Goal: Task Accomplishment & Management: Use online tool/utility

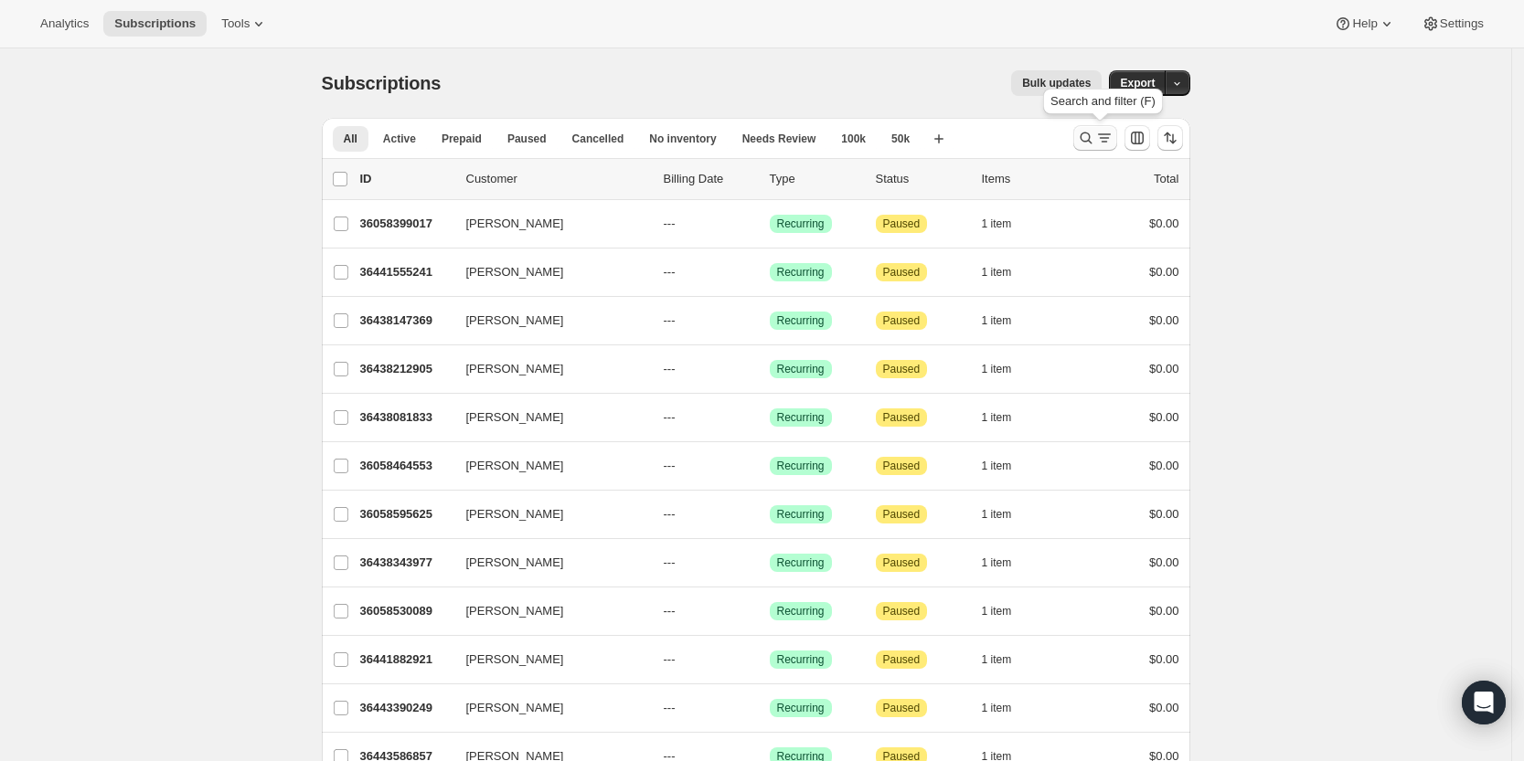
click at [1094, 127] on button "Search and filter results" at bounding box center [1095, 138] width 44 height 26
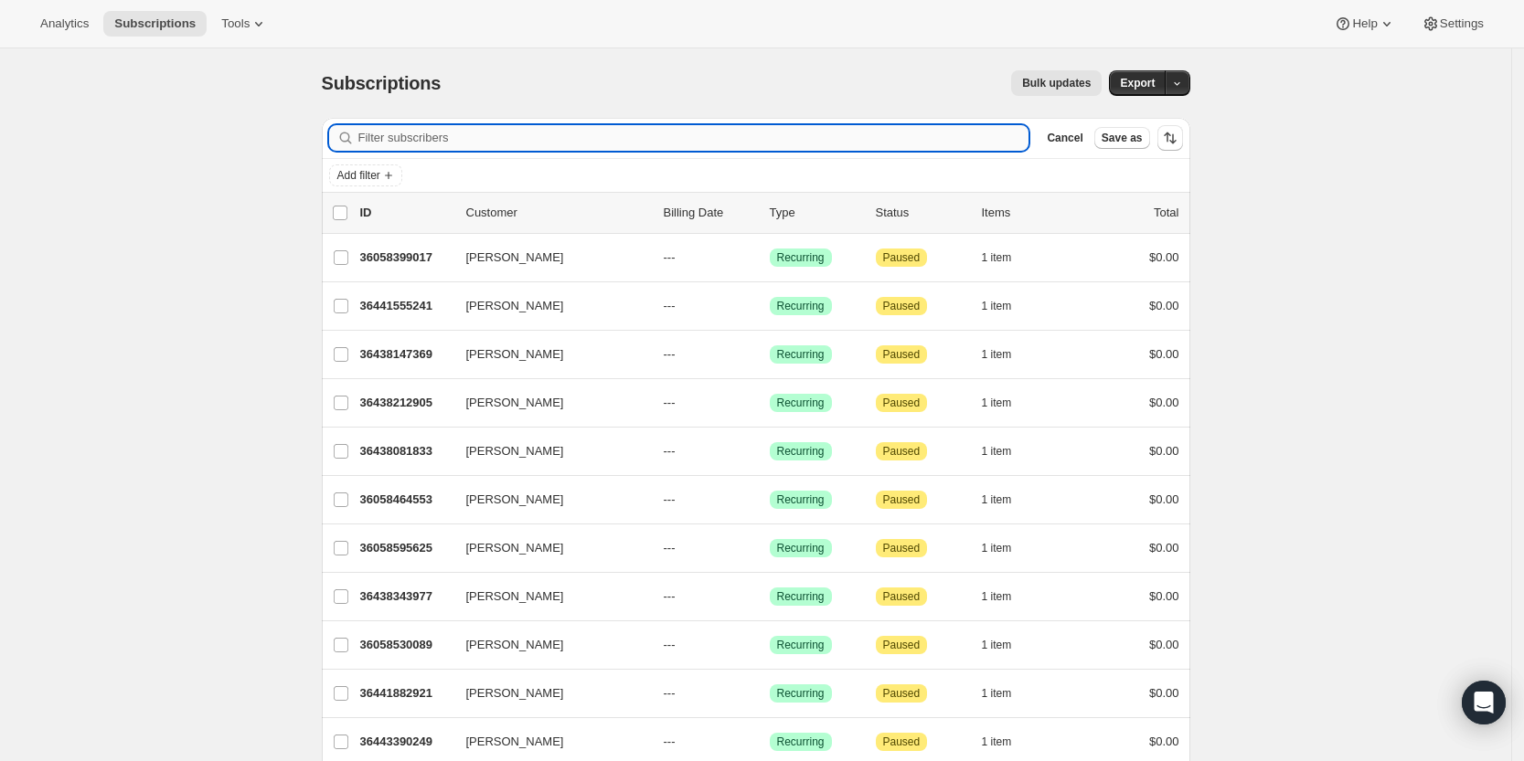
click at [817, 134] on input "Filter subscribers" at bounding box center [693, 138] width 671 height 26
paste input "[EMAIL_ADDRESS][DOMAIN_NAME]"
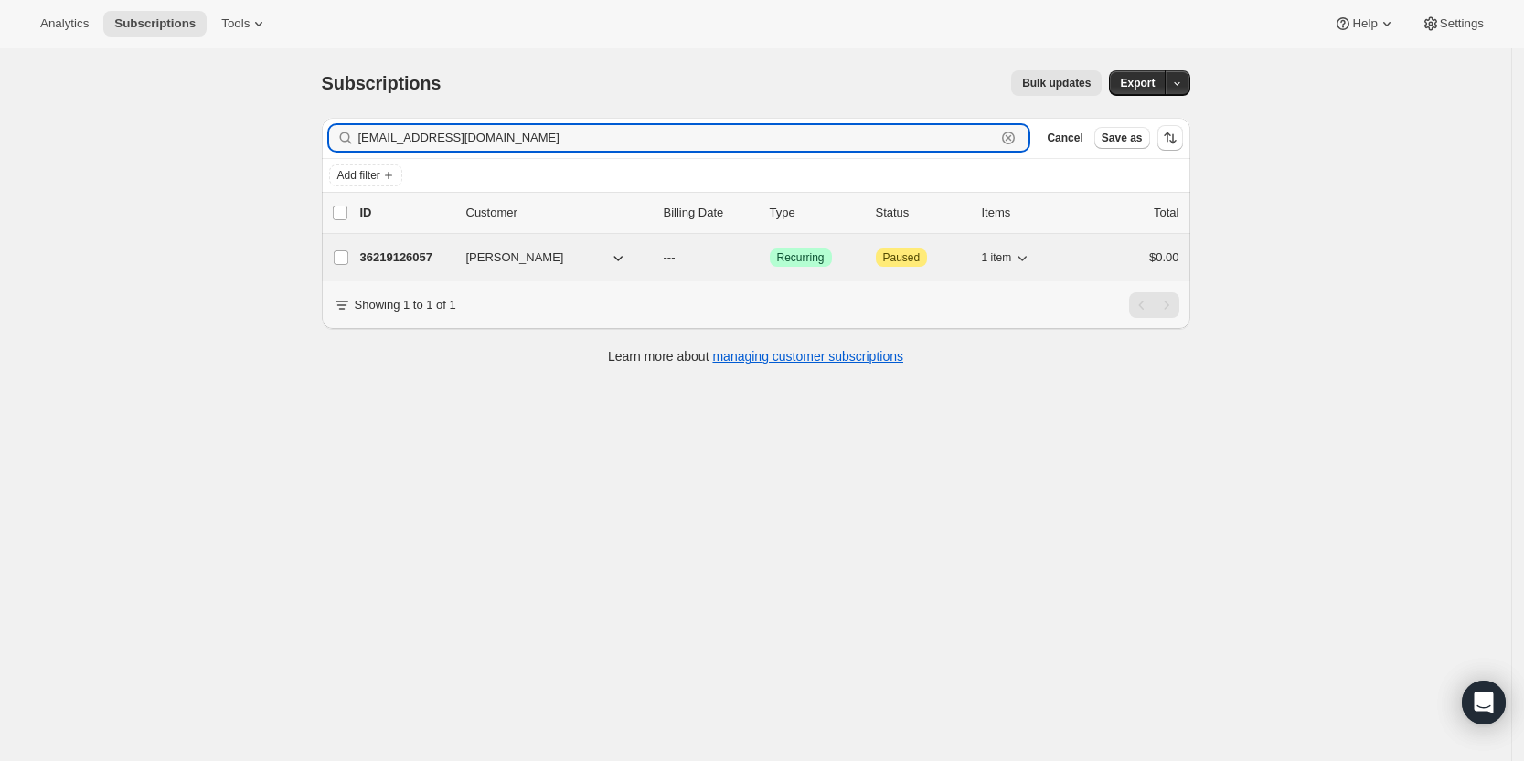
type input "[EMAIL_ADDRESS][DOMAIN_NAME]"
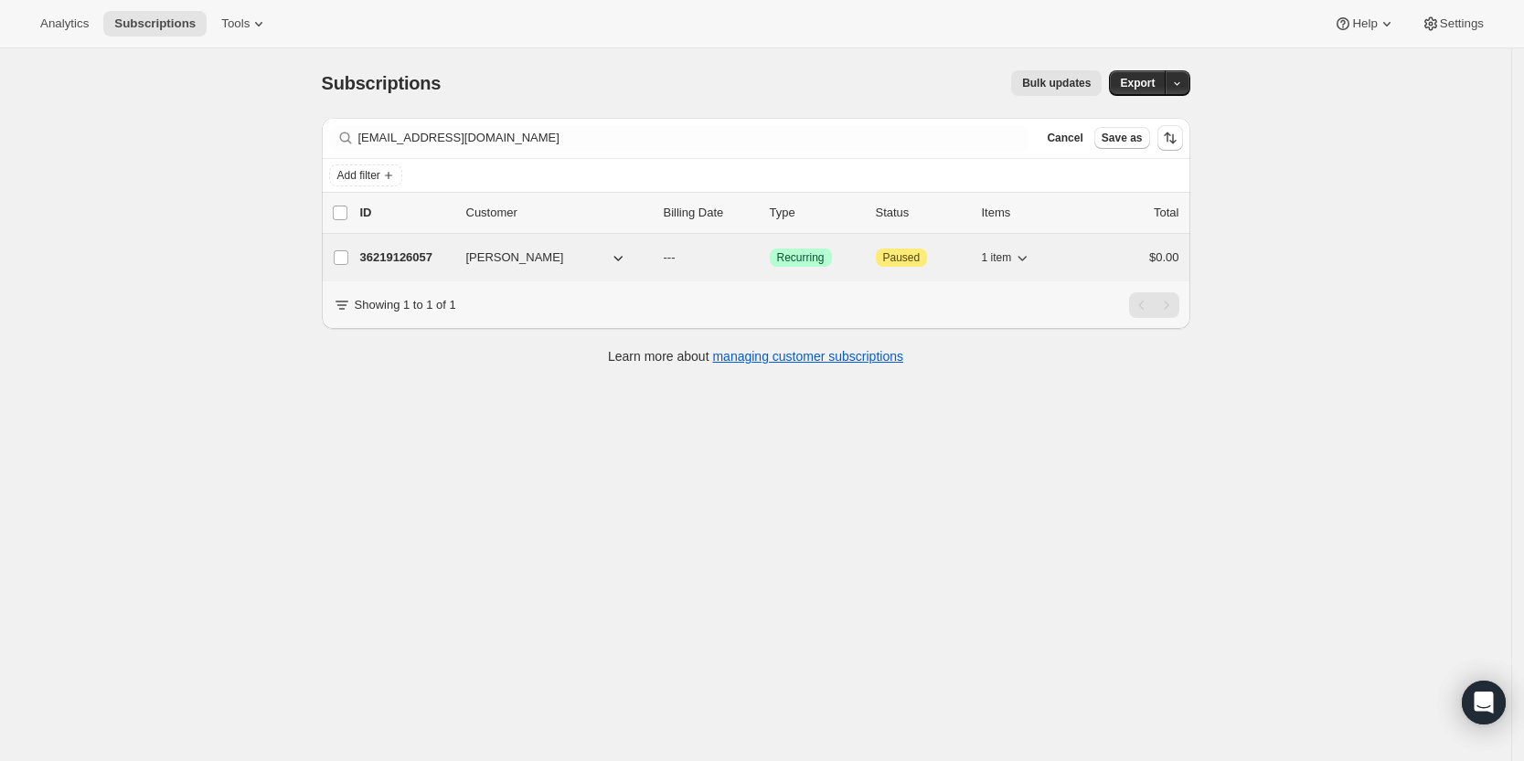
click at [413, 259] on p "36219126057" at bounding box center [405, 258] width 91 height 18
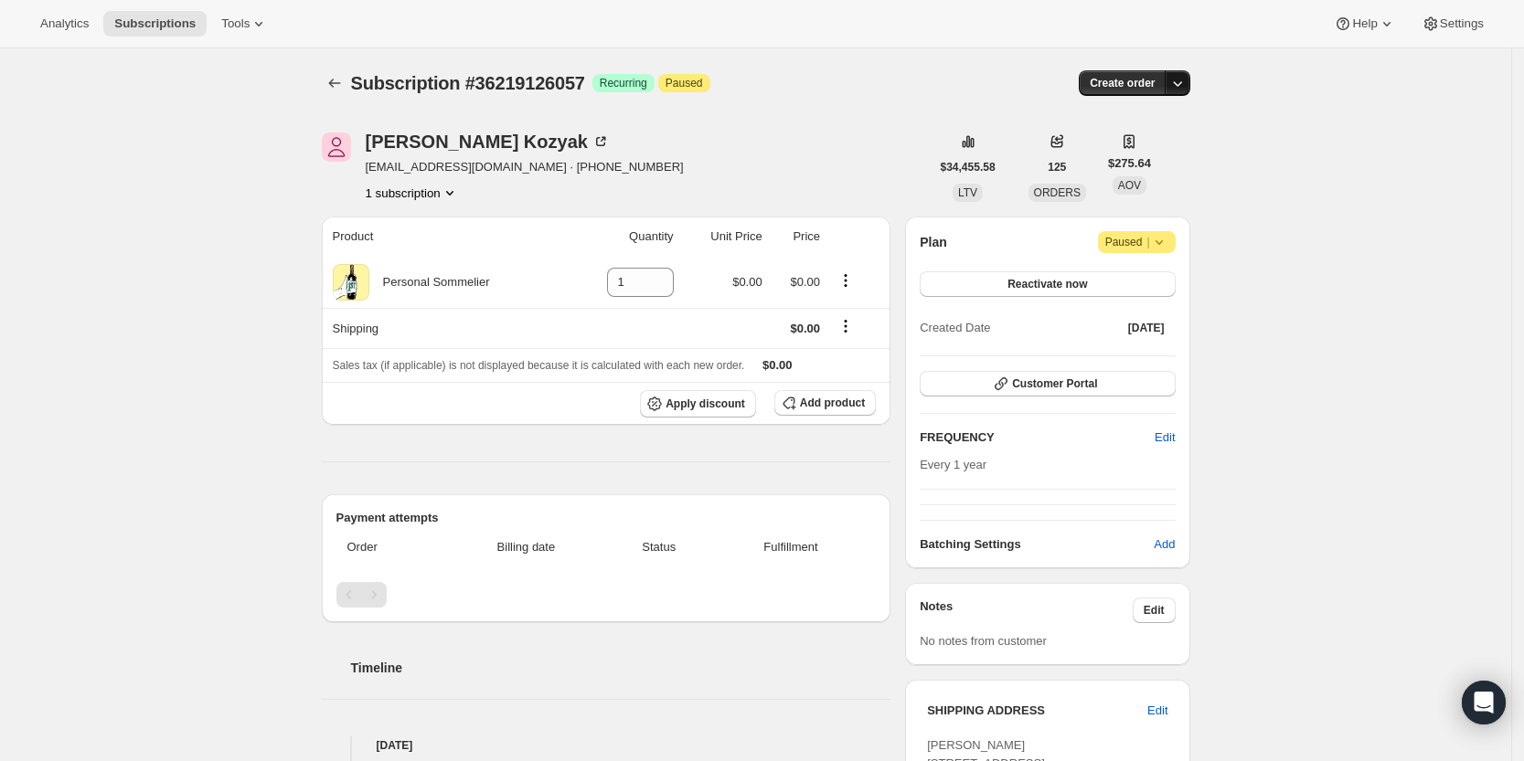
click at [1185, 75] on icon "button" at bounding box center [1177, 83] width 18 height 18
click at [1158, 156] on span "Create custom one-time order" at bounding box center [1106, 152] width 158 height 14
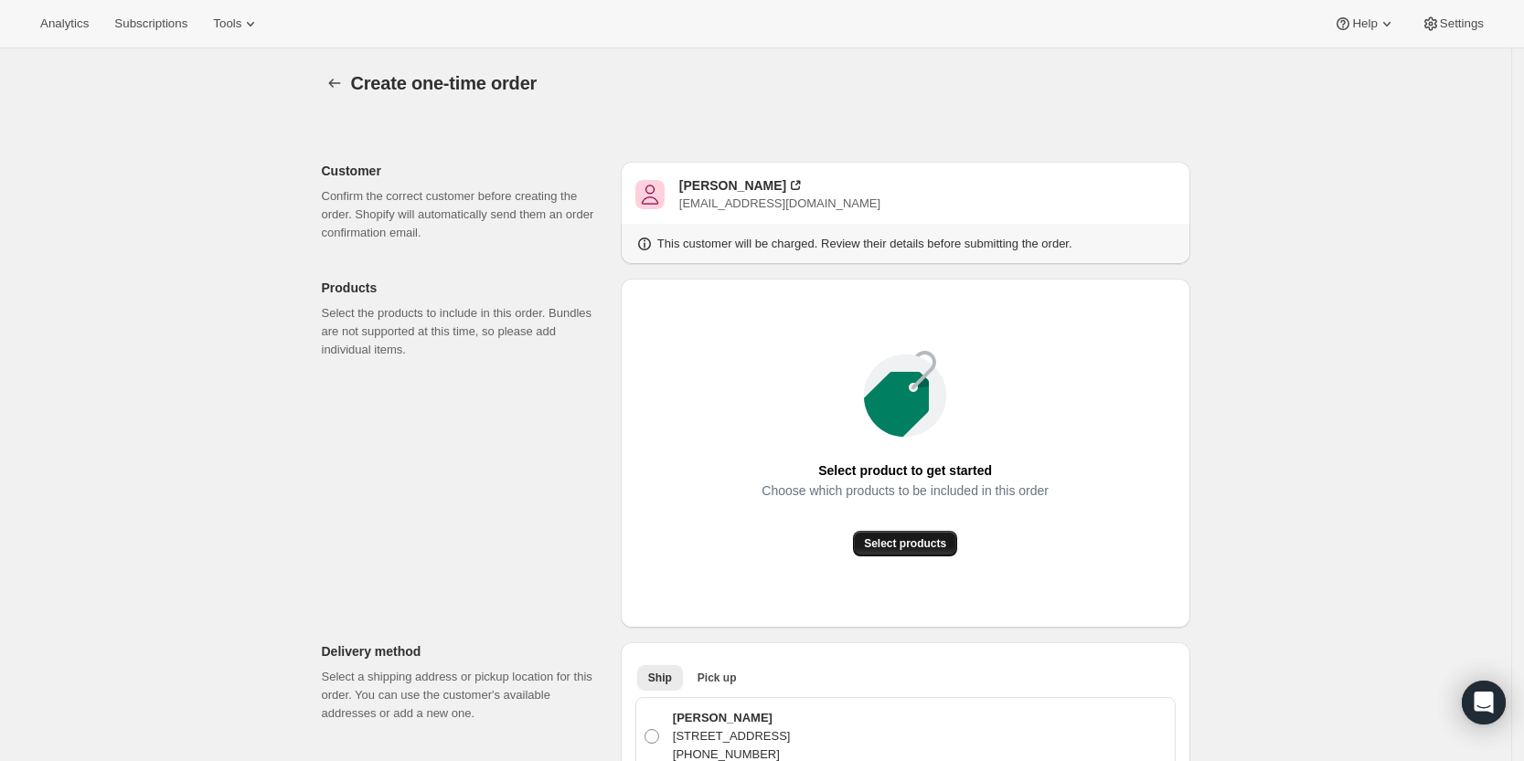
click at [945, 548] on span "Select products" at bounding box center [905, 544] width 82 height 15
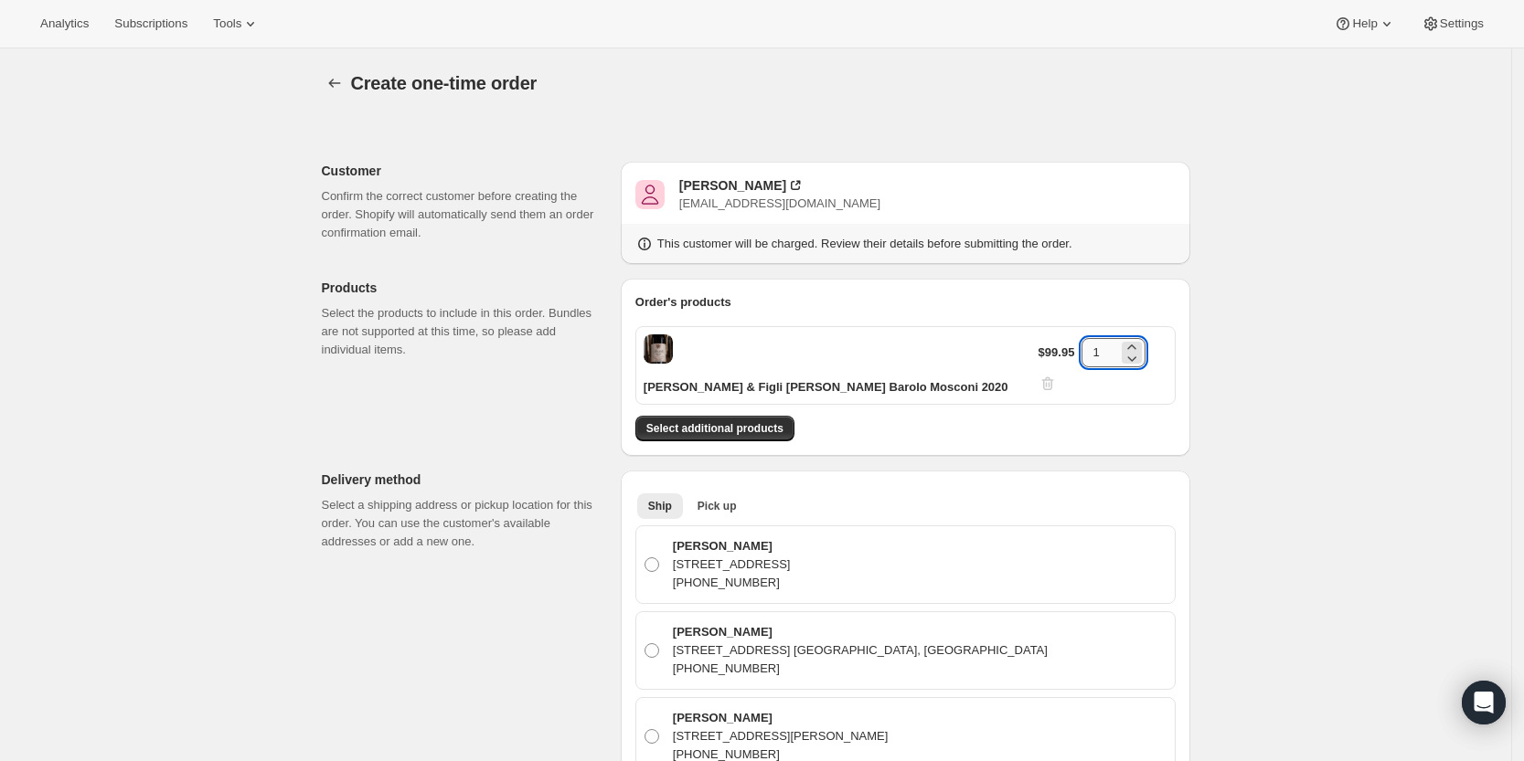
click at [1116, 348] on input "1" at bounding box center [1099, 352] width 37 height 29
type input "3"
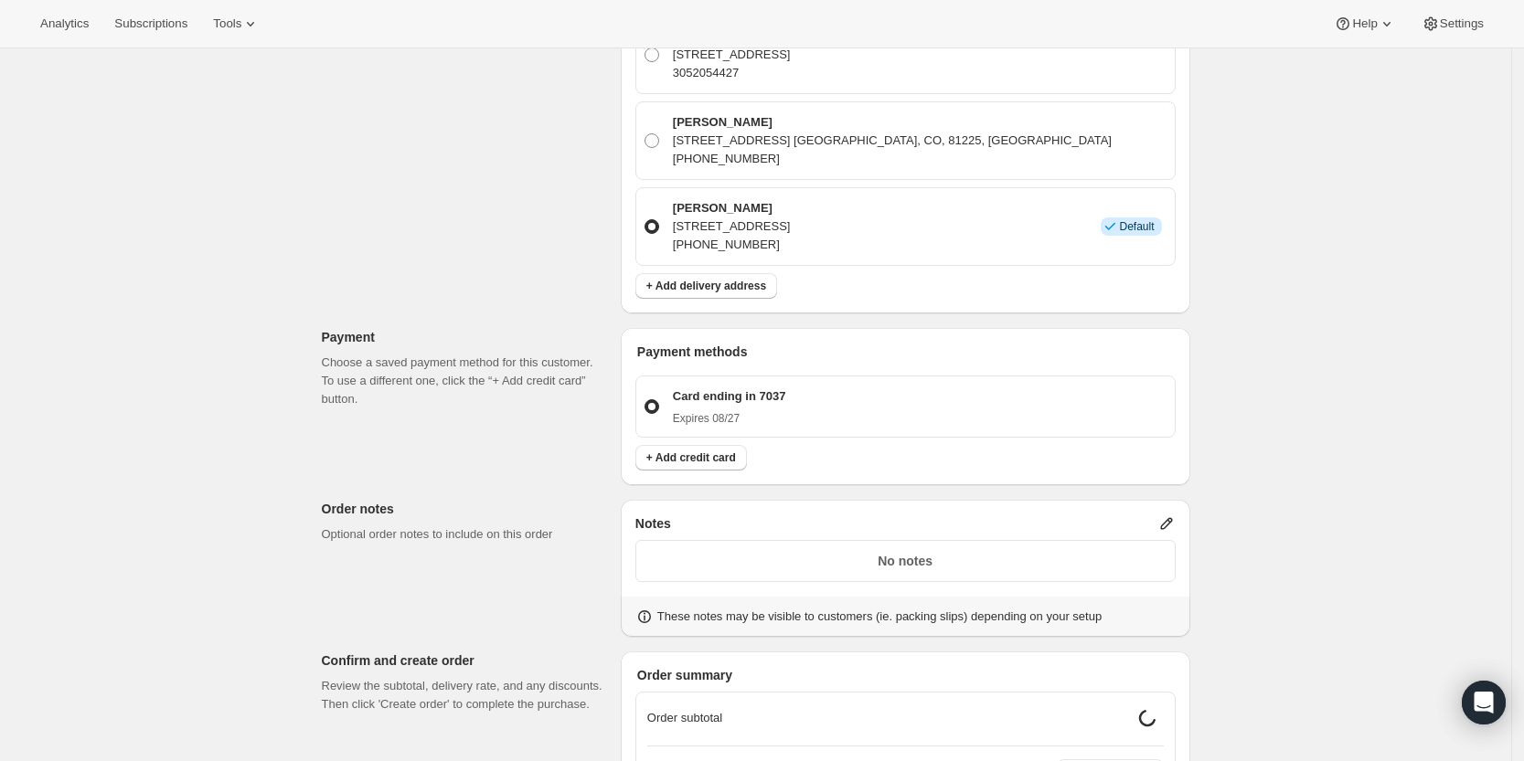
scroll to position [1714, 0]
click at [1033, 539] on div "No notes" at bounding box center [905, 560] width 540 height 42
click at [1169, 514] on icon at bounding box center [1166, 523] width 18 height 18
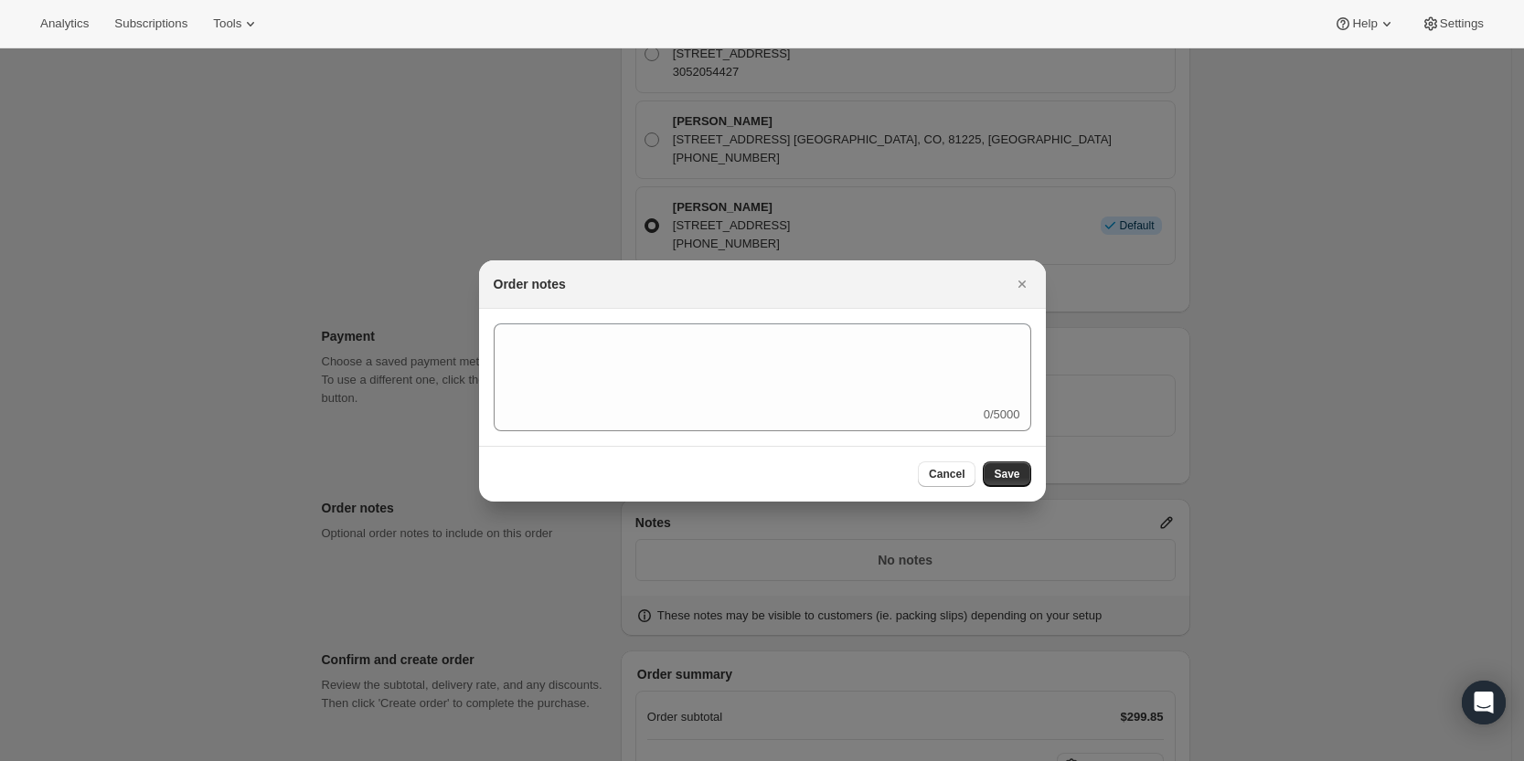
scroll to position [0, 0]
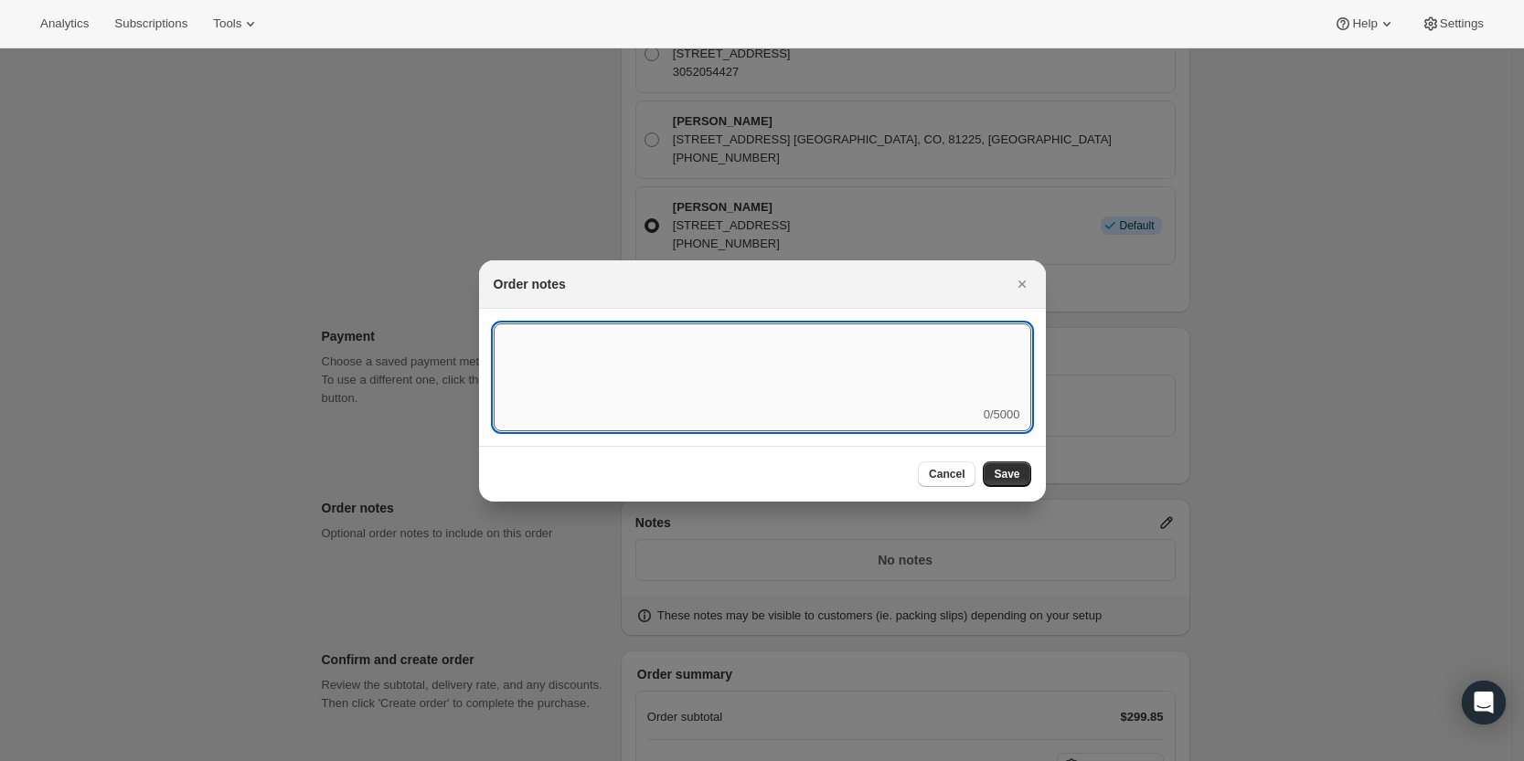
click at [743, 360] on textarea ":rd5:" at bounding box center [763, 365] width 538 height 82
type textarea "Weather HOLD"
click at [1009, 474] on span "Save" at bounding box center [1007, 474] width 26 height 15
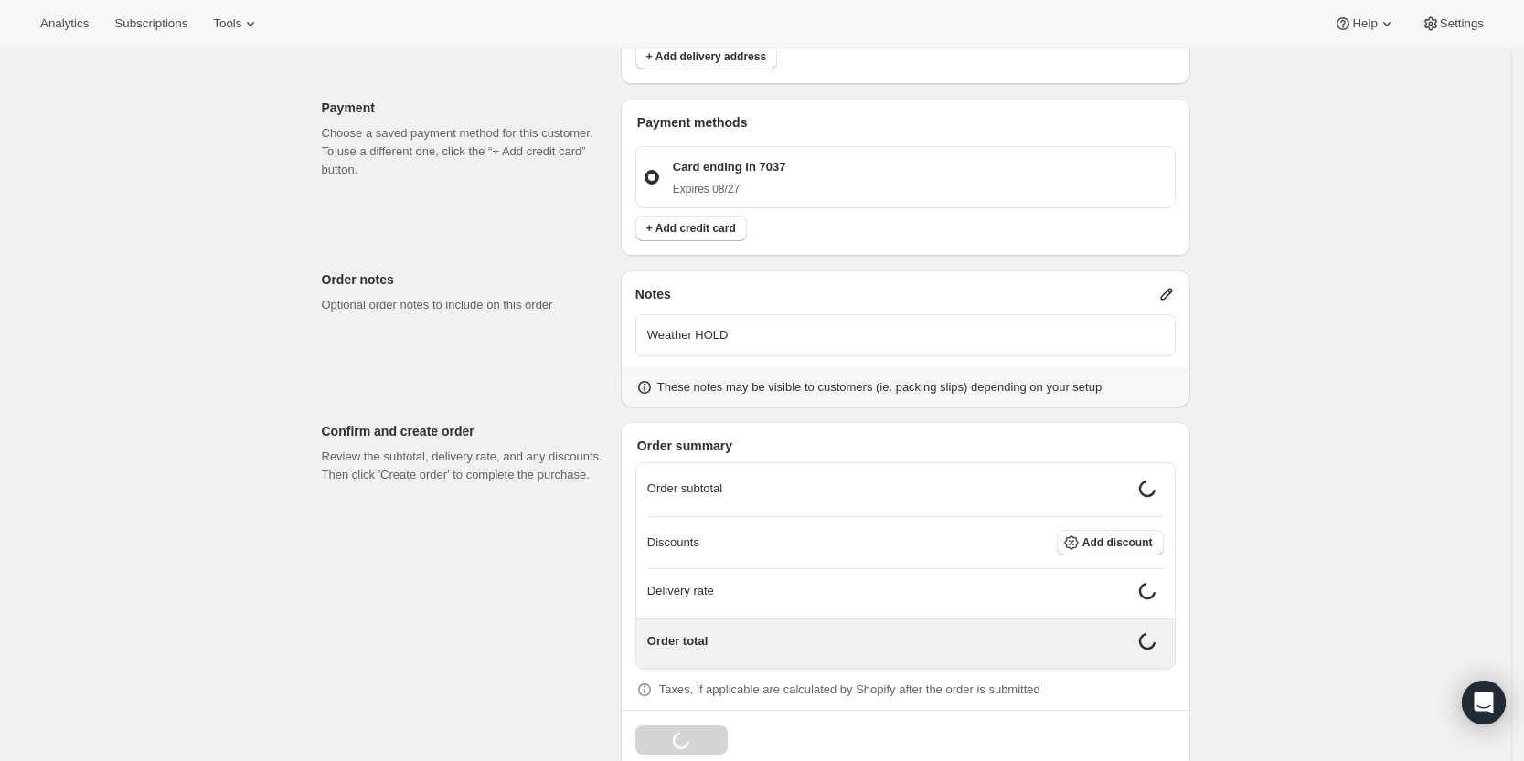
scroll to position [1931, 0]
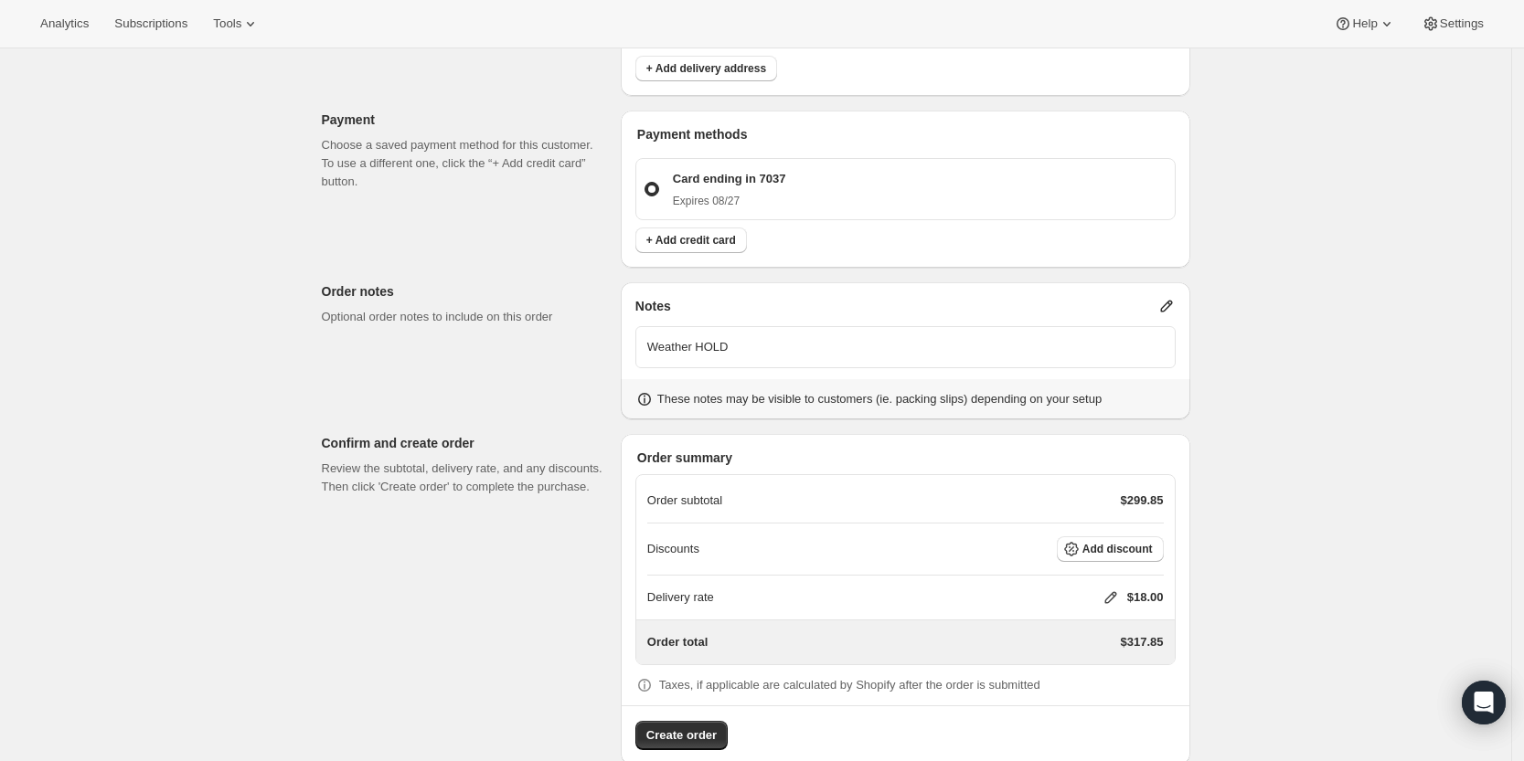
click at [1108, 589] on icon at bounding box center [1111, 598] width 18 height 18
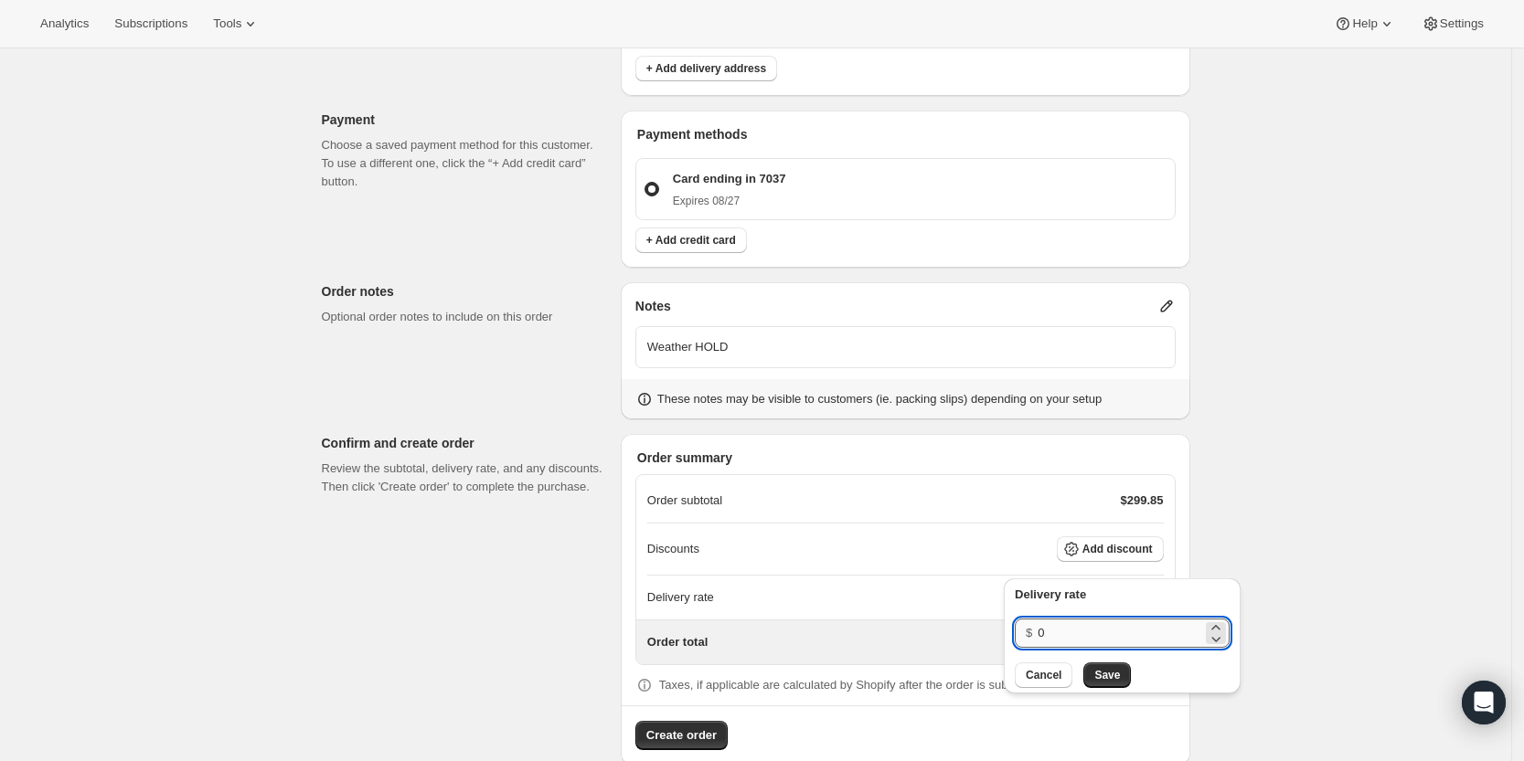
click at [1090, 638] on input "0" at bounding box center [1120, 633] width 165 height 29
type input "0"
click at [1098, 680] on span "Save" at bounding box center [1107, 675] width 26 height 15
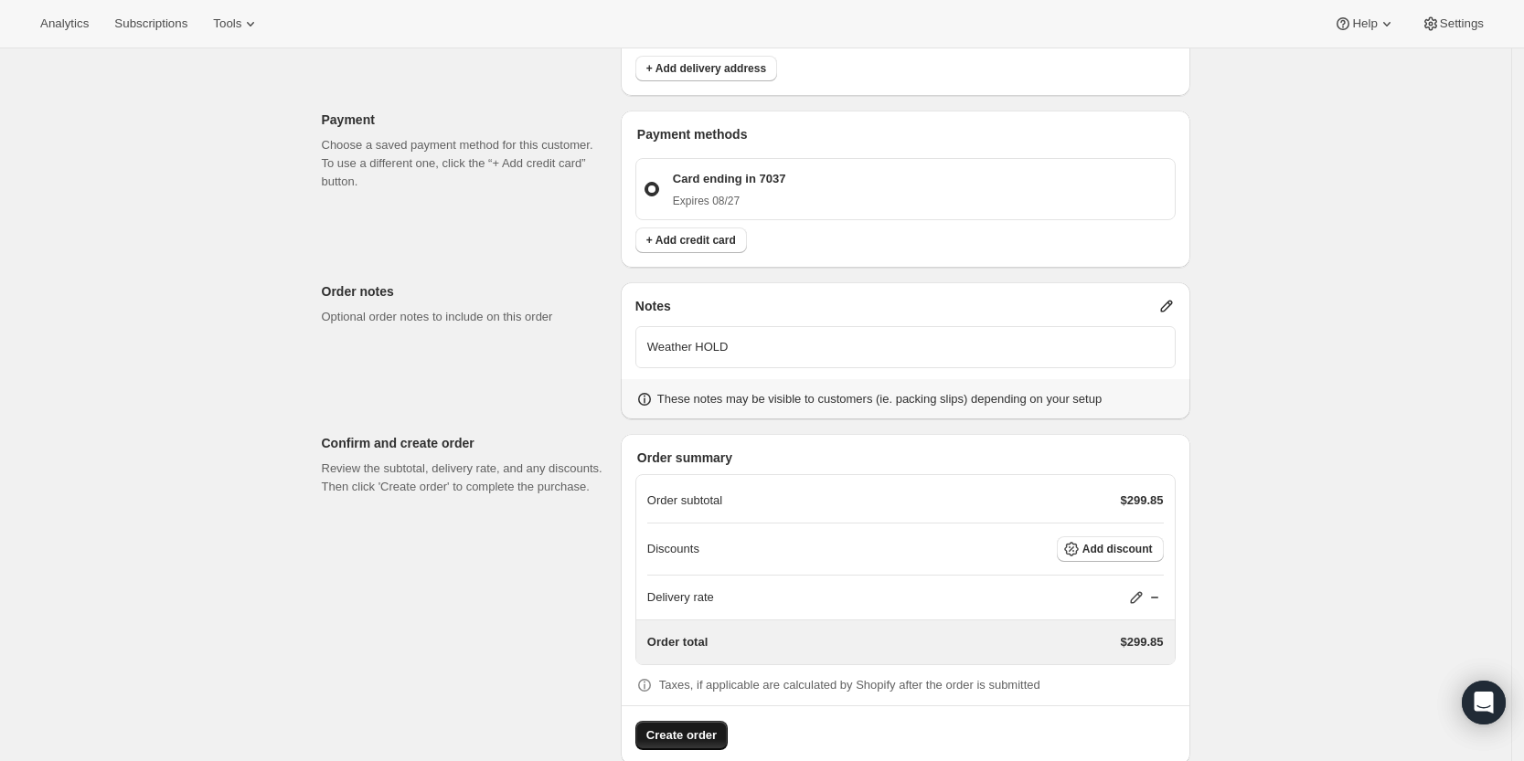
click at [665, 727] on span "Create order" at bounding box center [681, 736] width 70 height 18
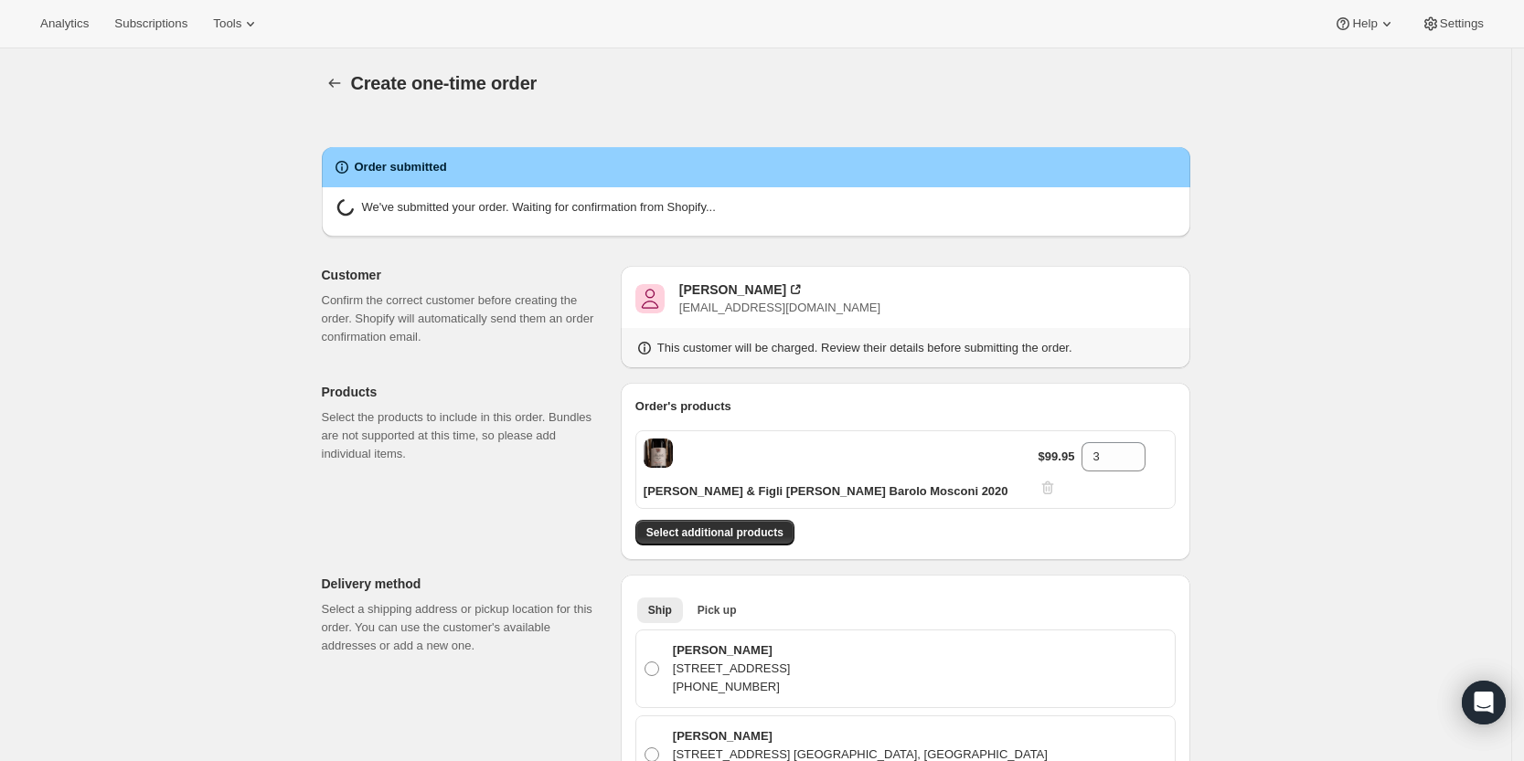
radio input "true"
